Goal: Find specific page/section: Find specific page/section

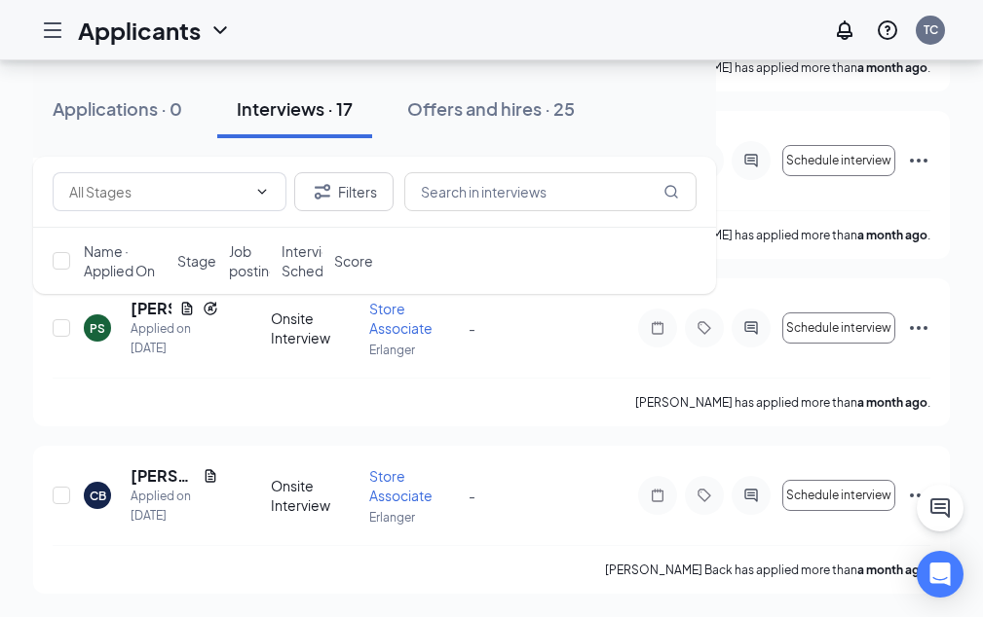
scroll to position [3386, 0]
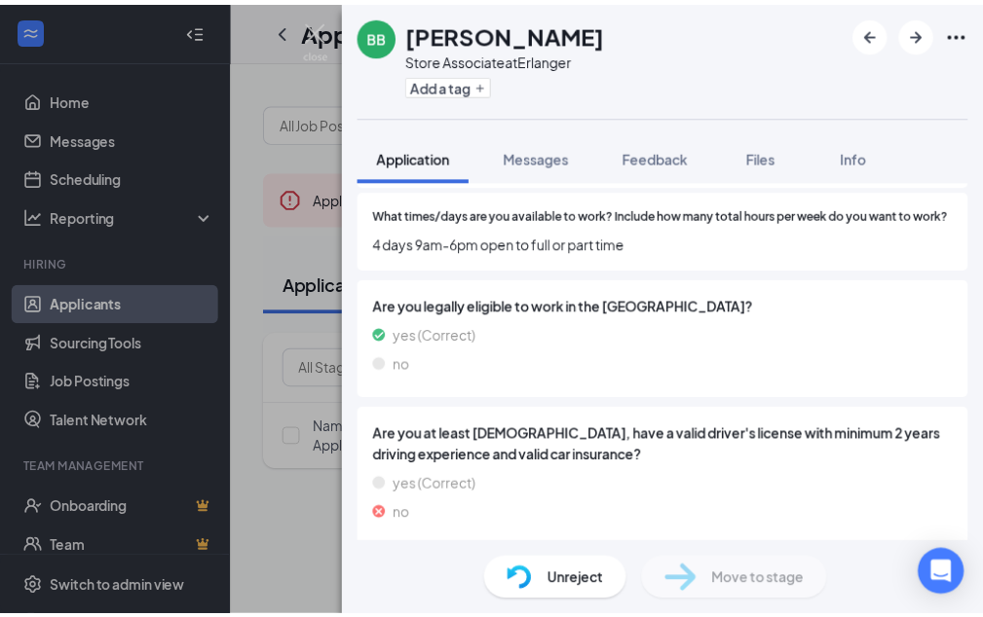
scroll to position [900, 0]
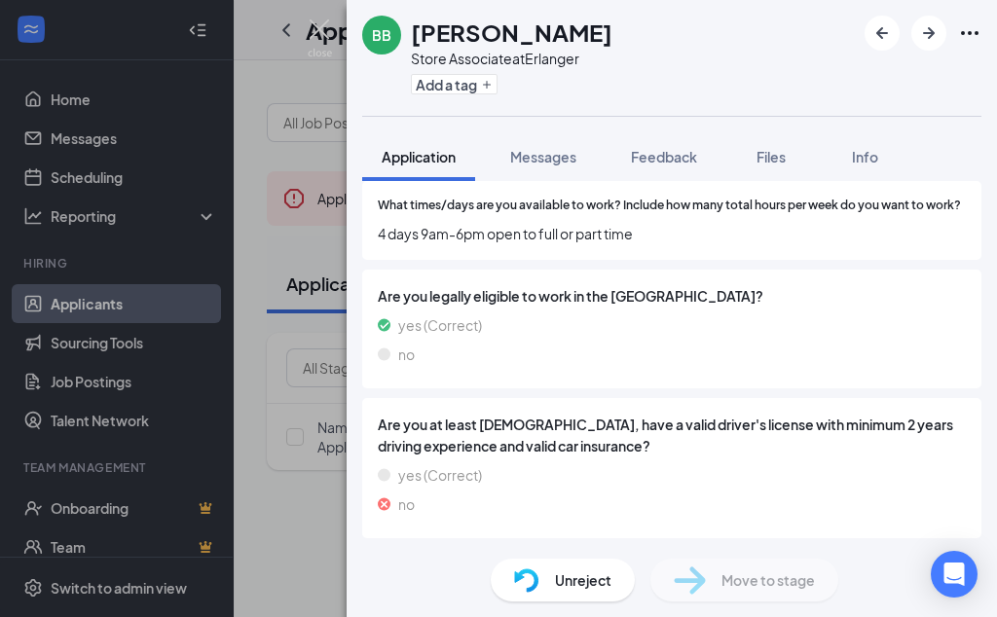
click at [331, 509] on div "BB Brianna Bates Store Associate at Erlanger Add a tag Application Messages Fee…" at bounding box center [498, 308] width 997 height 617
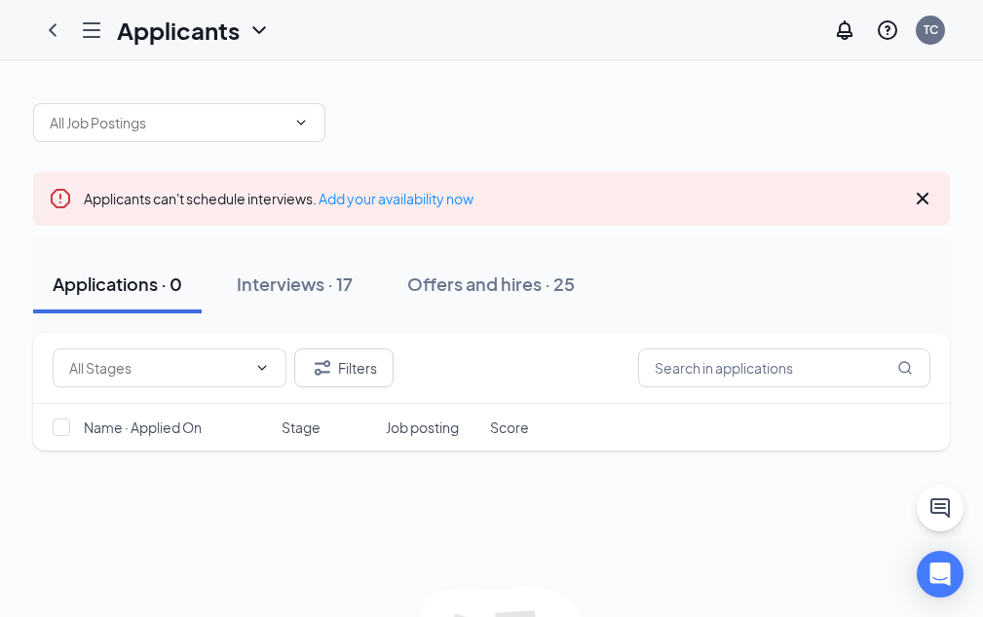
click at [353, 287] on div "Interviews · 17" at bounding box center [295, 284] width 116 height 24
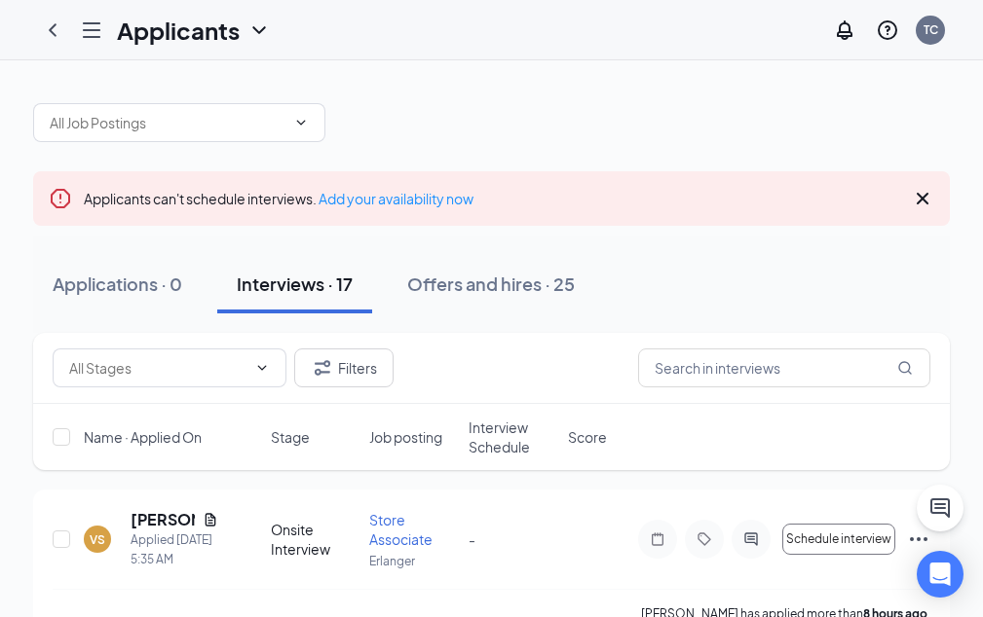
click at [575, 283] on div "Offers and hires · 25" at bounding box center [490, 284] width 167 height 24
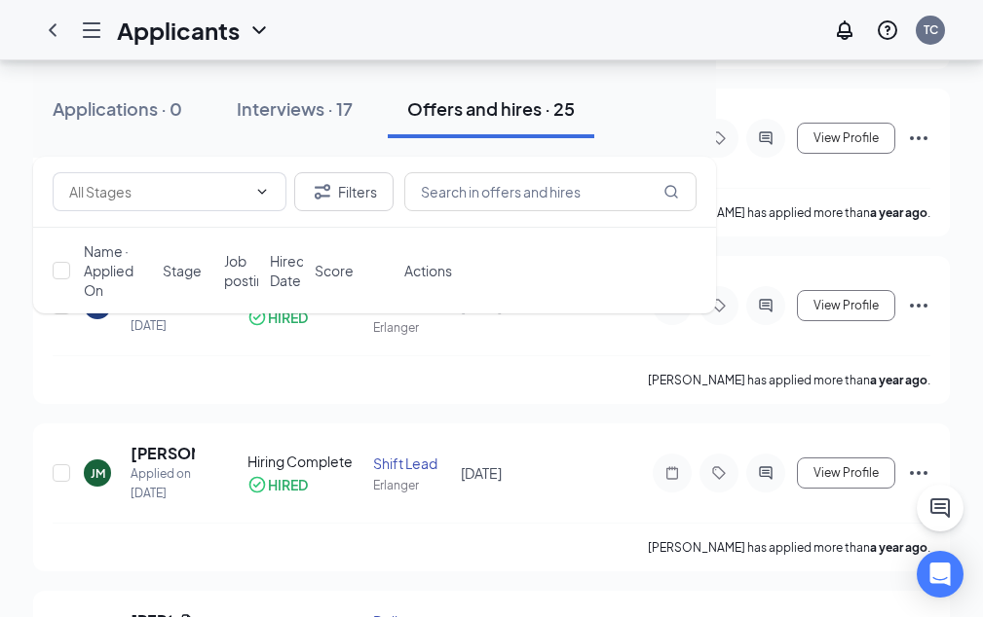
scroll to position [1636, 0]
